Goal: Use online tool/utility: Utilize a website feature to perform a specific function

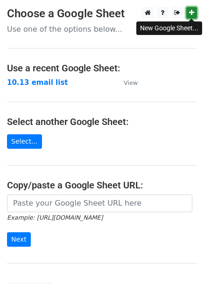
click at [192, 12] on icon at bounding box center [191, 12] width 5 height 7
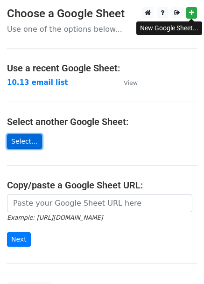
click at [30, 140] on link "Select..." at bounding box center [24, 141] width 35 height 14
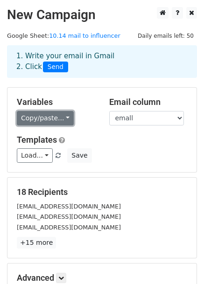
click at [62, 118] on link "Copy/paste..." at bounding box center [45, 118] width 57 height 14
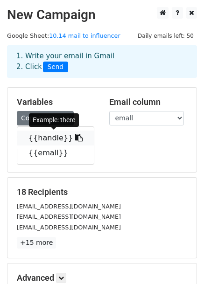
click at [60, 138] on link "{{handle}}" at bounding box center [55, 138] width 77 height 15
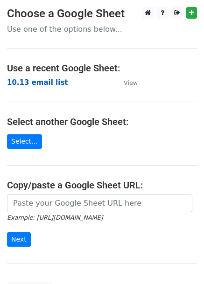
click at [42, 83] on strong "10.13 email list" at bounding box center [37, 82] width 61 height 8
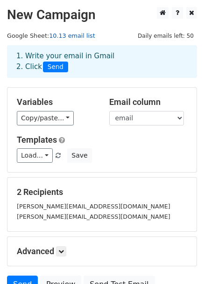
click at [72, 35] on link "10.13 email list" at bounding box center [72, 35] width 46 height 7
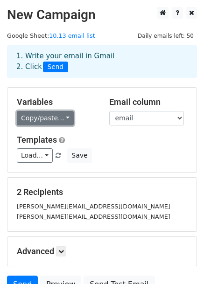
click at [49, 118] on link "Copy/paste..." at bounding box center [45, 118] width 57 height 14
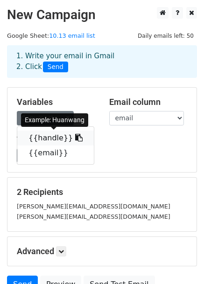
click at [50, 137] on link "{{handle}}" at bounding box center [55, 138] width 77 height 15
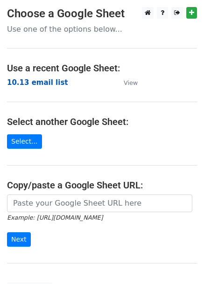
click at [47, 82] on strong "10.13 email list" at bounding box center [37, 82] width 61 height 8
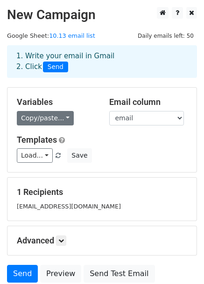
click at [48, 121] on link "Copy/paste..." at bounding box center [45, 118] width 57 height 14
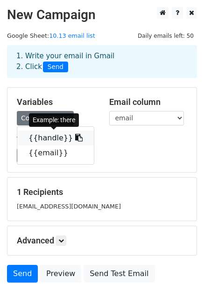
click at [50, 136] on link "{{handle}}" at bounding box center [55, 138] width 77 height 15
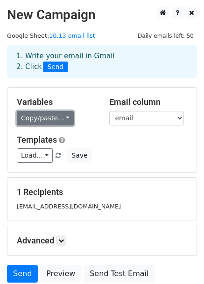
click at [60, 118] on link "Copy/paste..." at bounding box center [45, 118] width 57 height 14
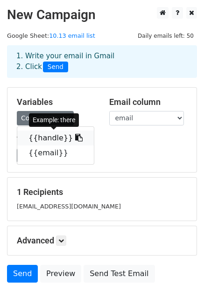
click at [59, 136] on link "{{handle}}" at bounding box center [55, 138] width 77 height 15
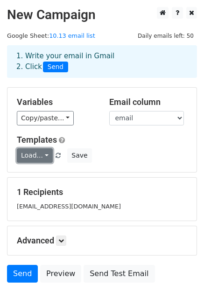
click at [44, 154] on link "Load..." at bounding box center [35, 155] width 36 height 14
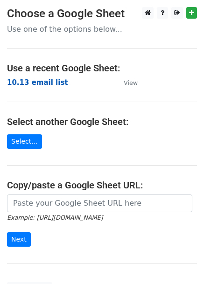
click at [47, 84] on strong "10.13 email list" at bounding box center [37, 82] width 61 height 8
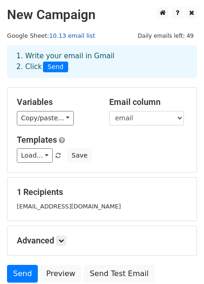
click at [77, 35] on link "10.13 email list" at bounding box center [72, 35] width 46 height 7
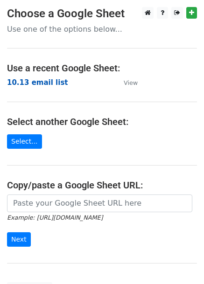
click at [39, 84] on strong "10.13 email list" at bounding box center [37, 82] width 61 height 8
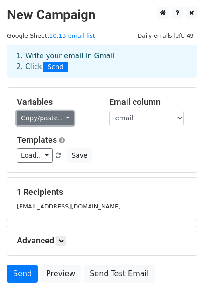
click at [58, 117] on link "Copy/paste..." at bounding box center [45, 118] width 57 height 14
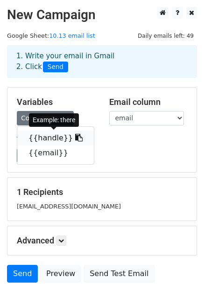
click at [50, 137] on link "{{handle}}" at bounding box center [55, 138] width 77 height 15
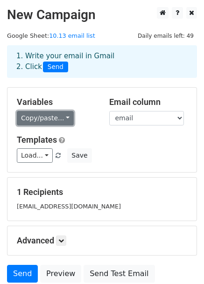
click at [43, 122] on link "Copy/paste..." at bounding box center [45, 118] width 57 height 14
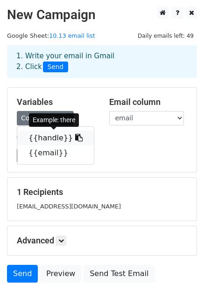
click at [44, 137] on link "{{handle}}" at bounding box center [55, 138] width 77 height 15
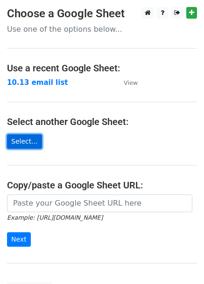
click at [18, 144] on link "Select..." at bounding box center [24, 141] width 35 height 14
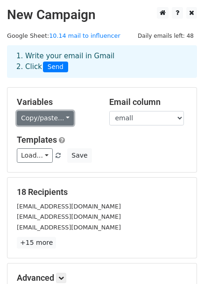
click at [57, 119] on link "Copy/paste..." at bounding box center [45, 118] width 57 height 14
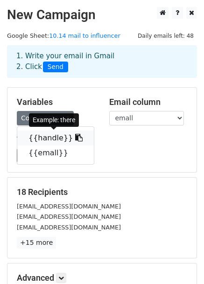
click at [52, 136] on link "{{handle}}" at bounding box center [55, 138] width 77 height 15
